Goal: Task Accomplishment & Management: Complete application form

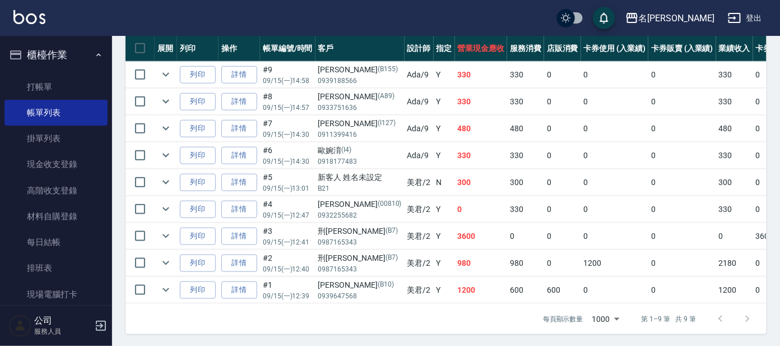
scroll to position [322, 0]
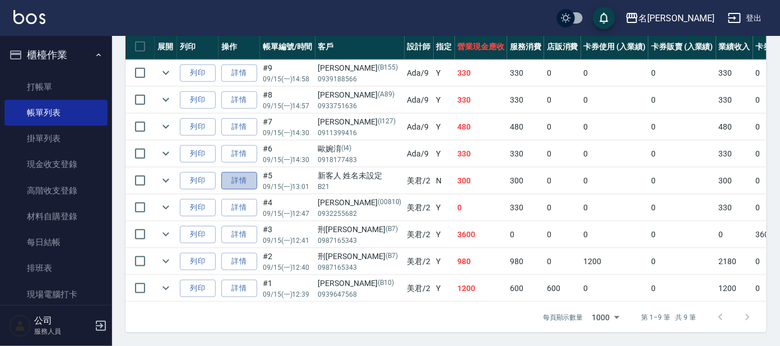
click at [244, 172] on link "詳情" at bounding box center [239, 180] width 36 height 17
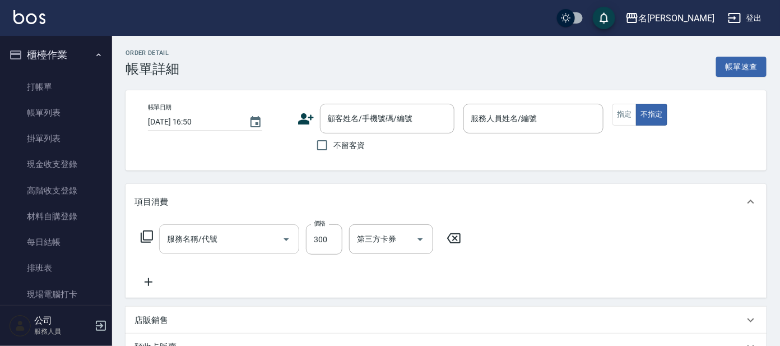
type input "[DATE] 13:01"
type input "美君-2"
type input "洗髮(創意)(501)"
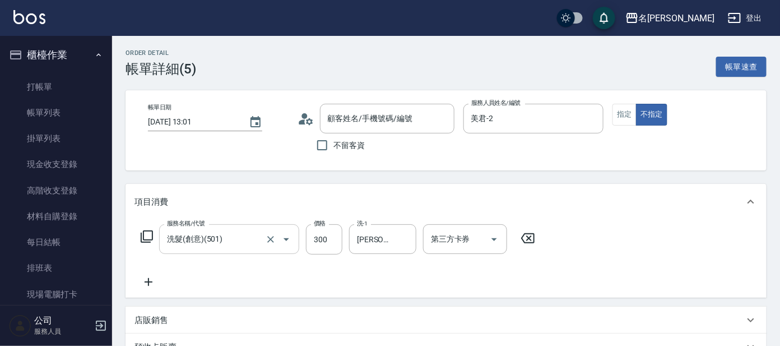
type input "新客人 姓名未設定/B21 /null"
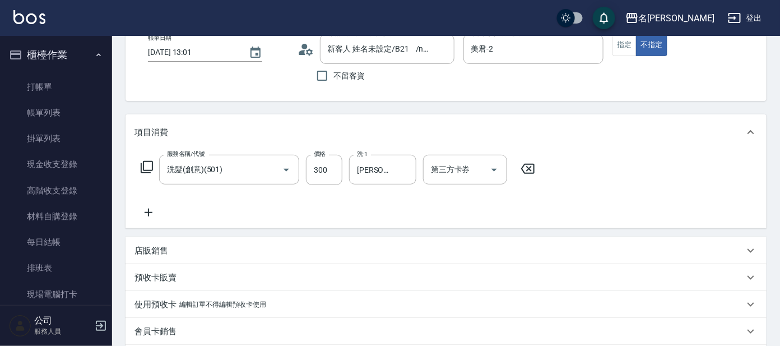
click at [148, 212] on icon at bounding box center [149, 212] width 8 height 8
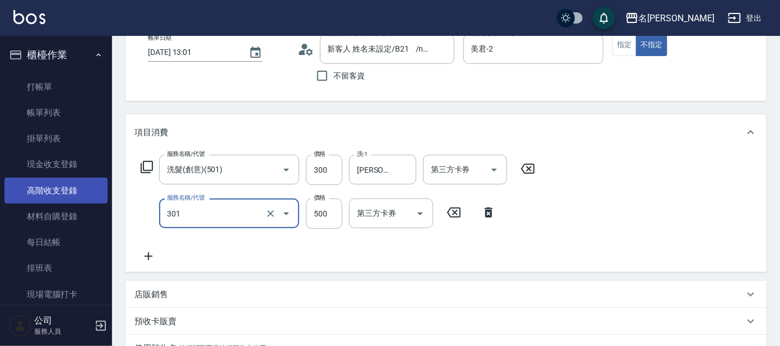
type input "剪髮 A級設計師(301)"
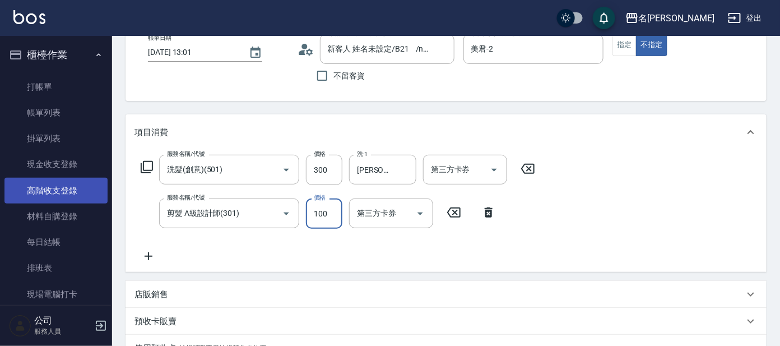
type input "100"
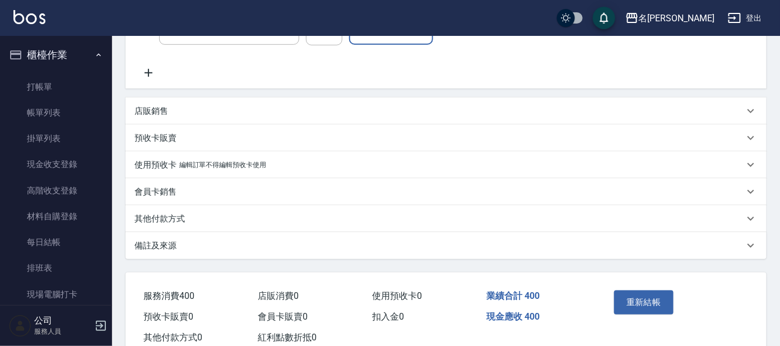
scroll to position [284, 0]
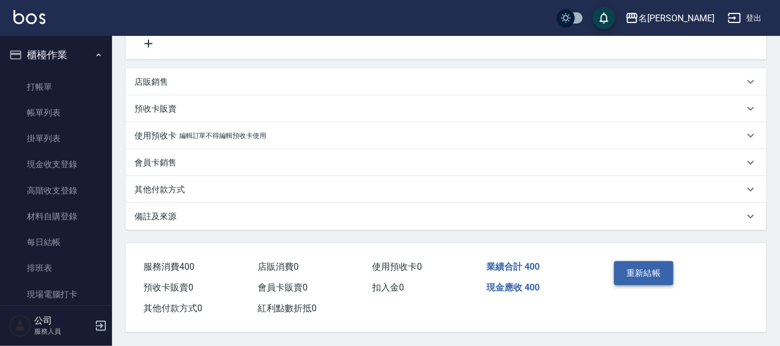
click at [626, 273] on button "重新結帳" at bounding box center [643, 273] width 59 height 24
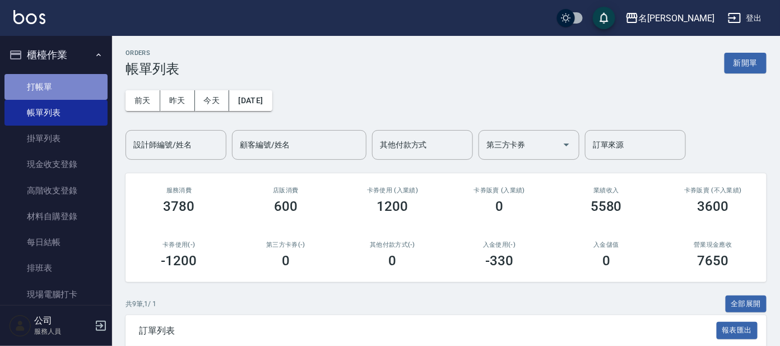
click at [80, 77] on link "打帳單" at bounding box center [55, 87] width 103 height 26
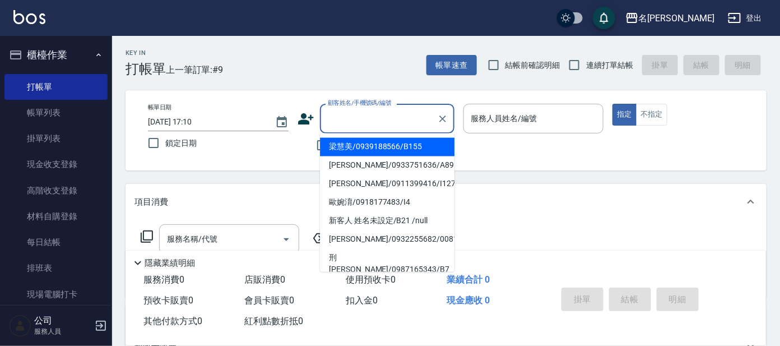
click at [362, 109] on input "顧客姓名/手機號碼/編號" at bounding box center [379, 119] width 108 height 20
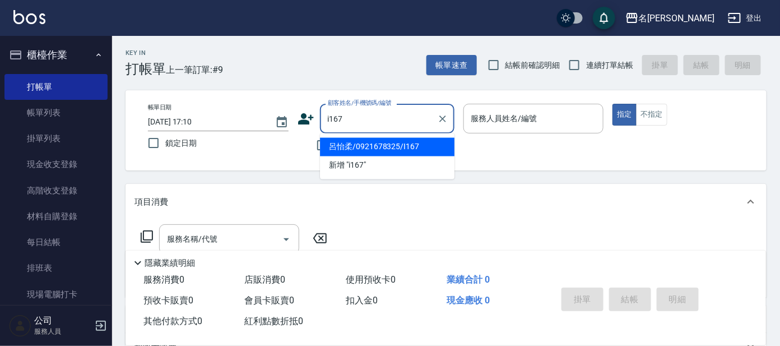
click at [357, 143] on li "呂怡柔/0921678325/I167" at bounding box center [387, 147] width 134 height 18
type input "呂怡柔/0921678325/I167"
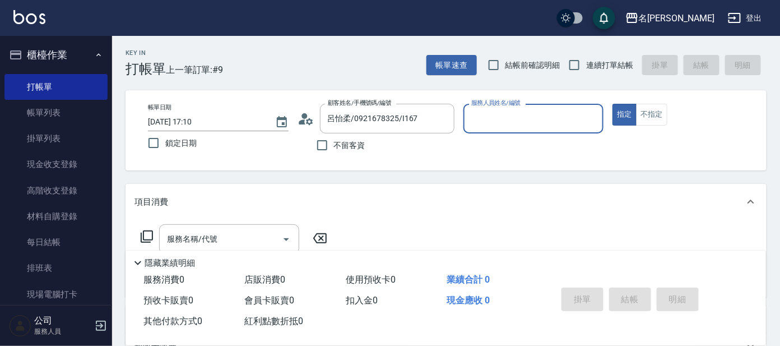
type input "Ada-9"
click at [249, 229] on input "服務名稱/代號" at bounding box center [220, 239] width 113 height 20
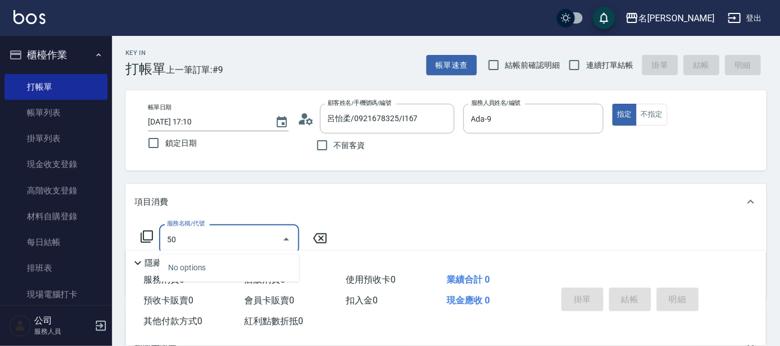
type input "5"
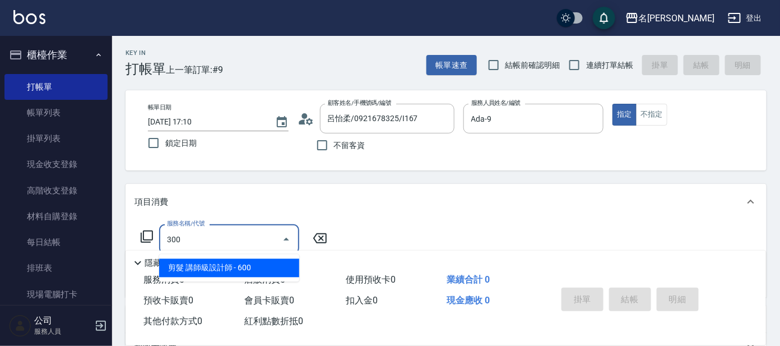
click at [271, 264] on span "剪髮 講師級設計師 - 600" at bounding box center [229, 268] width 140 height 18
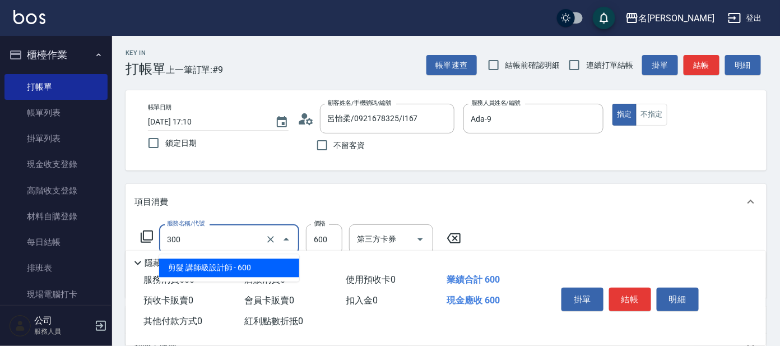
click at [207, 239] on input "300" at bounding box center [213, 239] width 99 height 20
click at [199, 263] on span "剪髮 講師級設計師 - 600" at bounding box center [229, 268] width 140 height 18
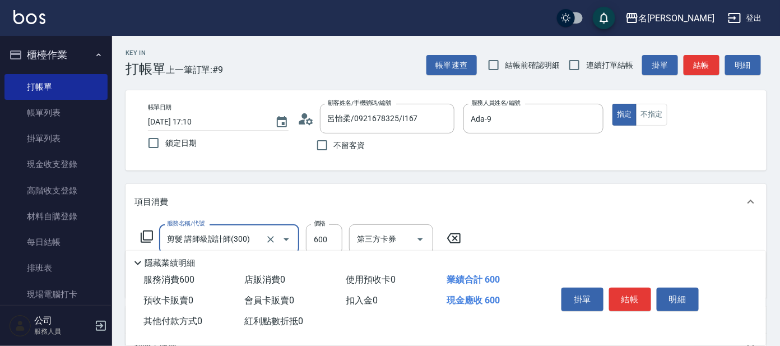
type input "剪髮 講師級設計師(300)"
click at [148, 235] on icon at bounding box center [146, 236] width 13 height 13
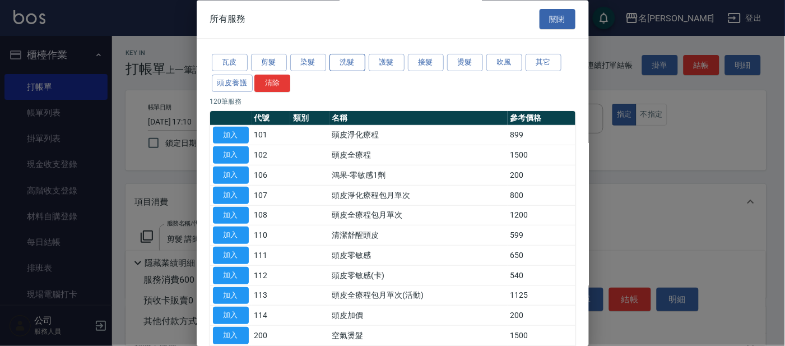
click at [348, 57] on button "洗髮" at bounding box center [347, 62] width 36 height 17
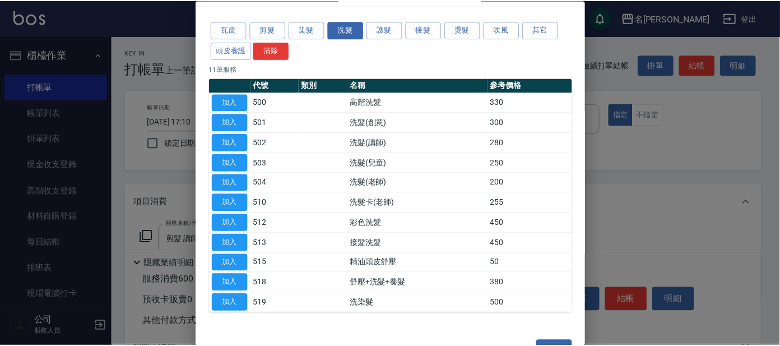
scroll to position [61, 0]
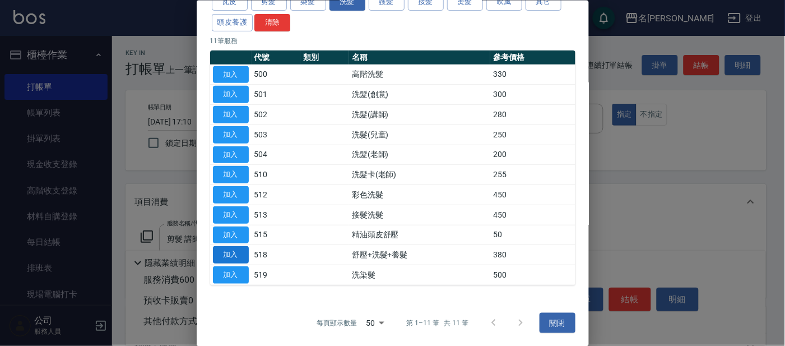
click at [223, 254] on button "加入" at bounding box center [231, 254] width 36 height 17
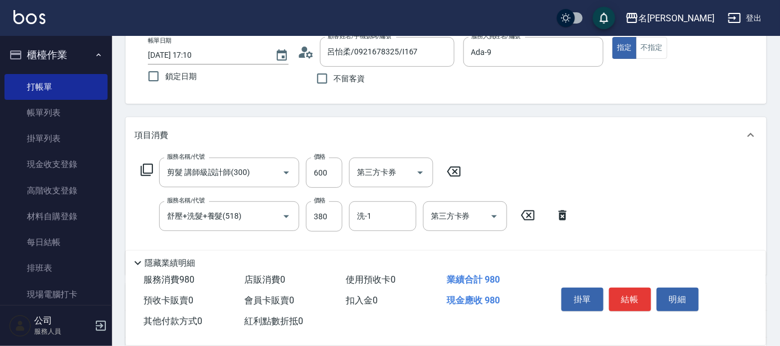
scroll to position [139, 0]
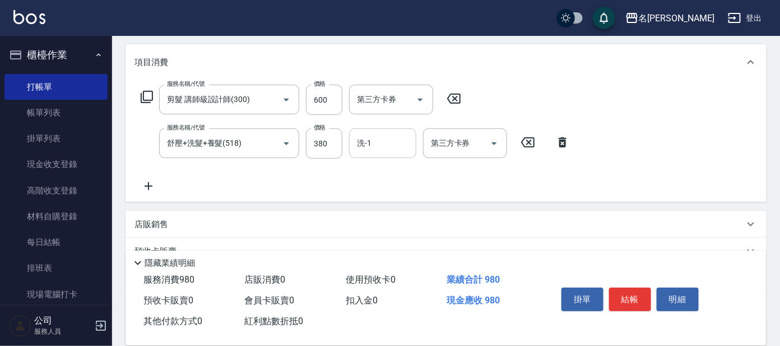
click at [379, 146] on input "洗-1" at bounding box center [382, 143] width 57 height 20
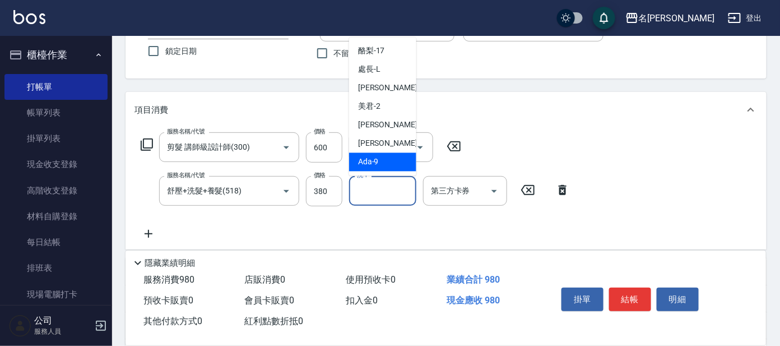
scroll to position [69, 0]
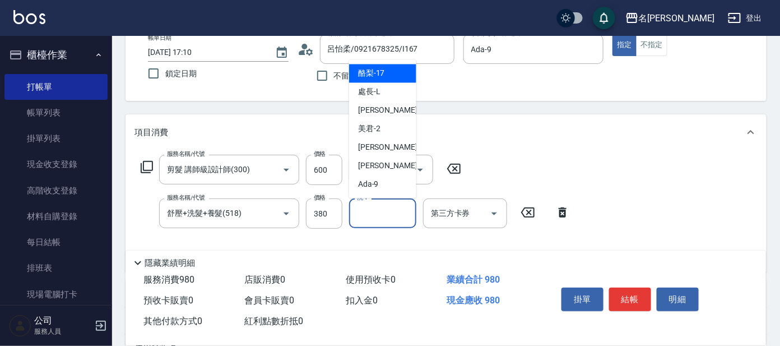
click at [388, 74] on div "酪梨 -17" at bounding box center [382, 73] width 67 height 18
type input "酪梨-17"
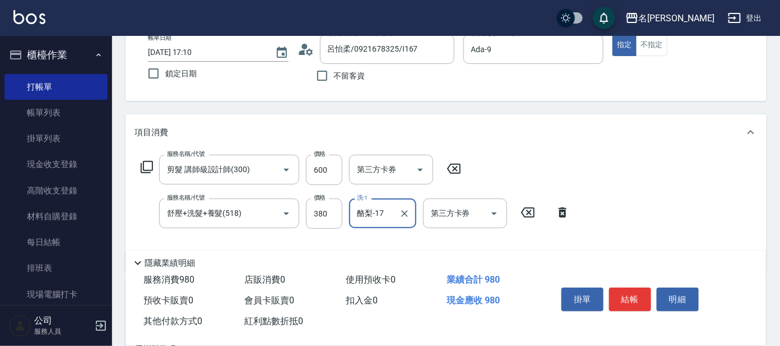
scroll to position [0, 0]
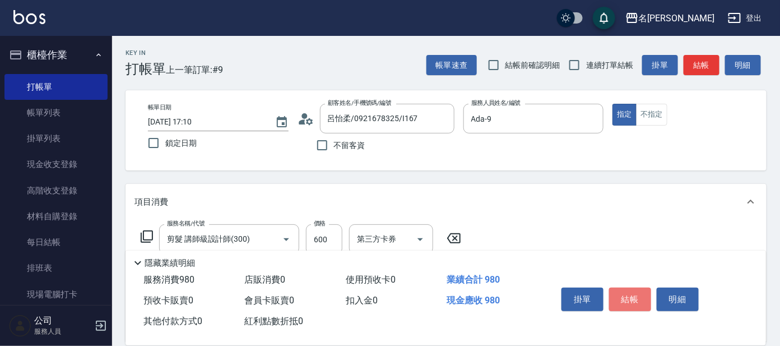
drag, startPoint x: 634, startPoint y: 291, endPoint x: 625, endPoint y: 284, distance: 11.7
click at [631, 287] on button "結帳" at bounding box center [630, 299] width 42 height 24
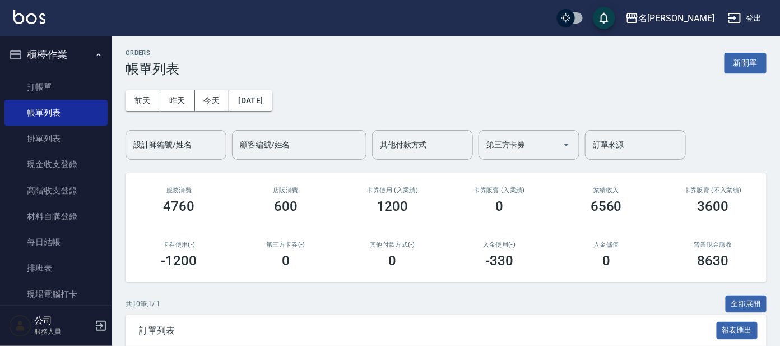
click at [185, 128] on div "[DATE] [DATE] [DATE] [DATE] 設計師編號/姓名 設計師編號/姓名 顧客編號/姓名 顧客編號/姓名 其他付款方式 其他付款方式 第三方…" at bounding box center [445, 118] width 641 height 83
click at [194, 140] on input "設計師編號/姓名" at bounding box center [176, 145] width 91 height 20
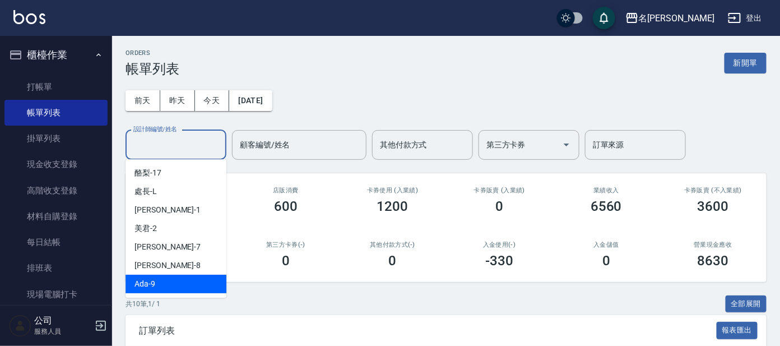
click at [184, 279] on div "Ada -9" at bounding box center [175, 283] width 101 height 18
type input "Ada-9"
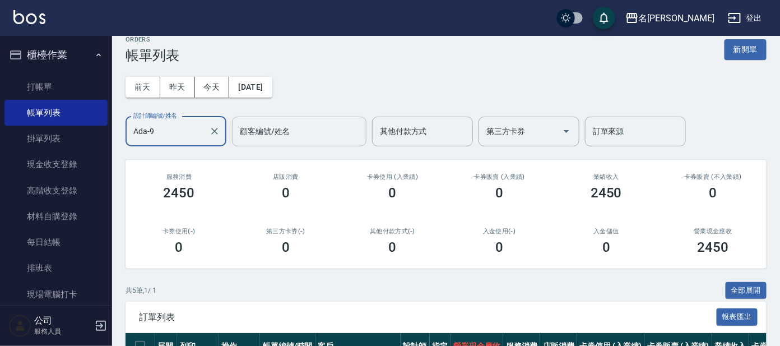
scroll to position [4, 0]
